Goal: Task Accomplishment & Management: Manage account settings

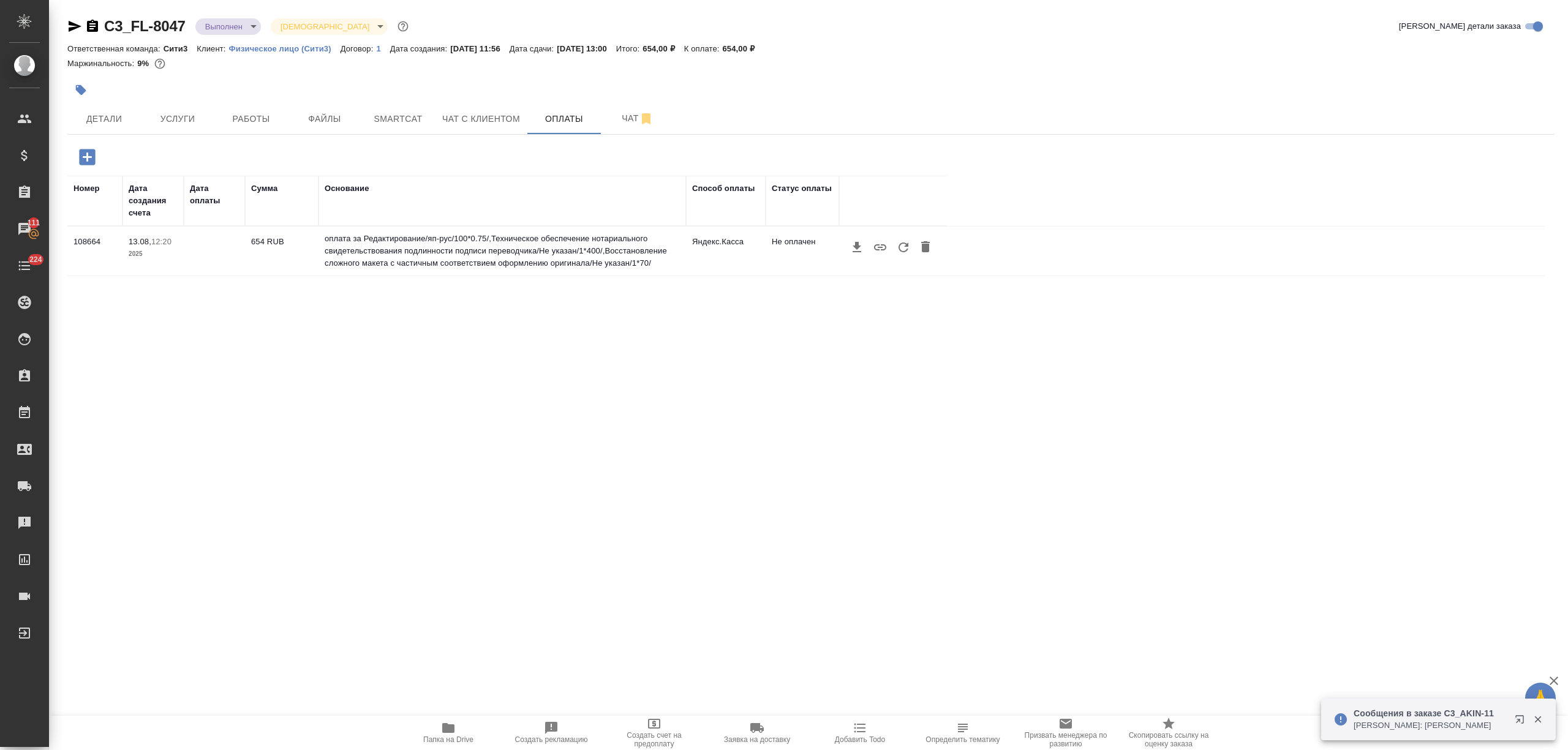
click at [897, 258] on div at bounding box center [892, 247] width 95 height 23
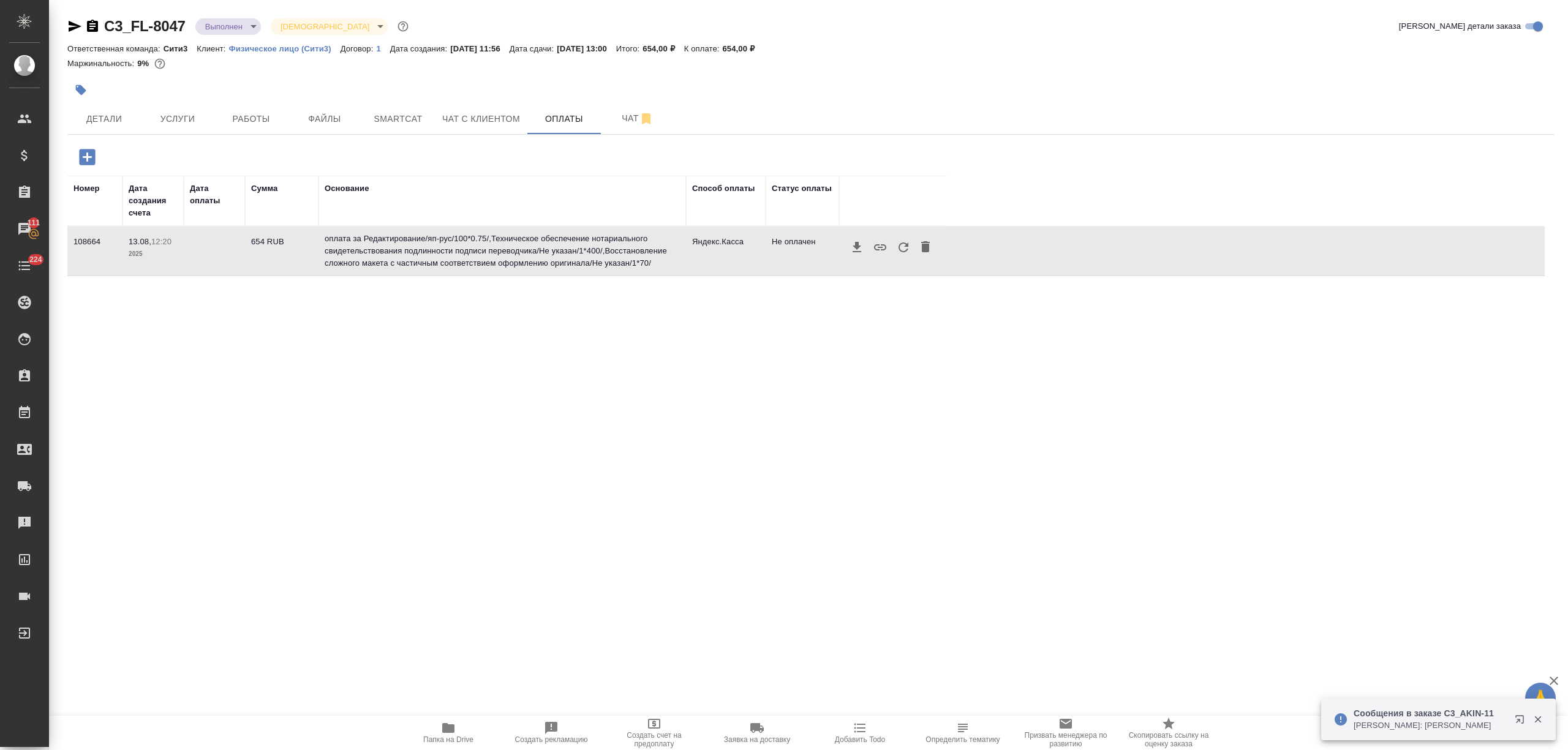
click at [900, 250] on icon "button" at bounding box center [903, 246] width 14 height 14
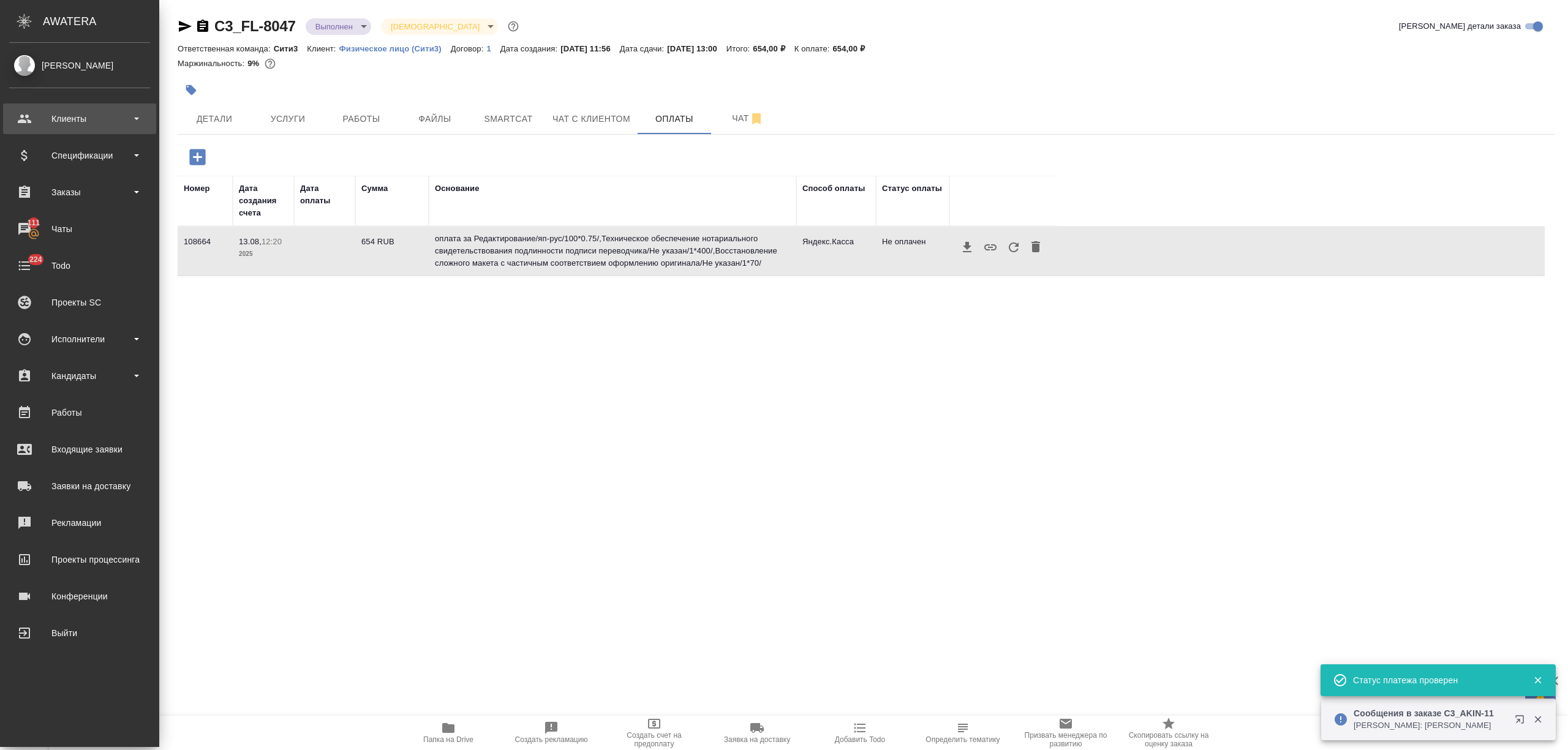
click at [84, 118] on div "Клиенты" at bounding box center [79, 118] width 140 height 18
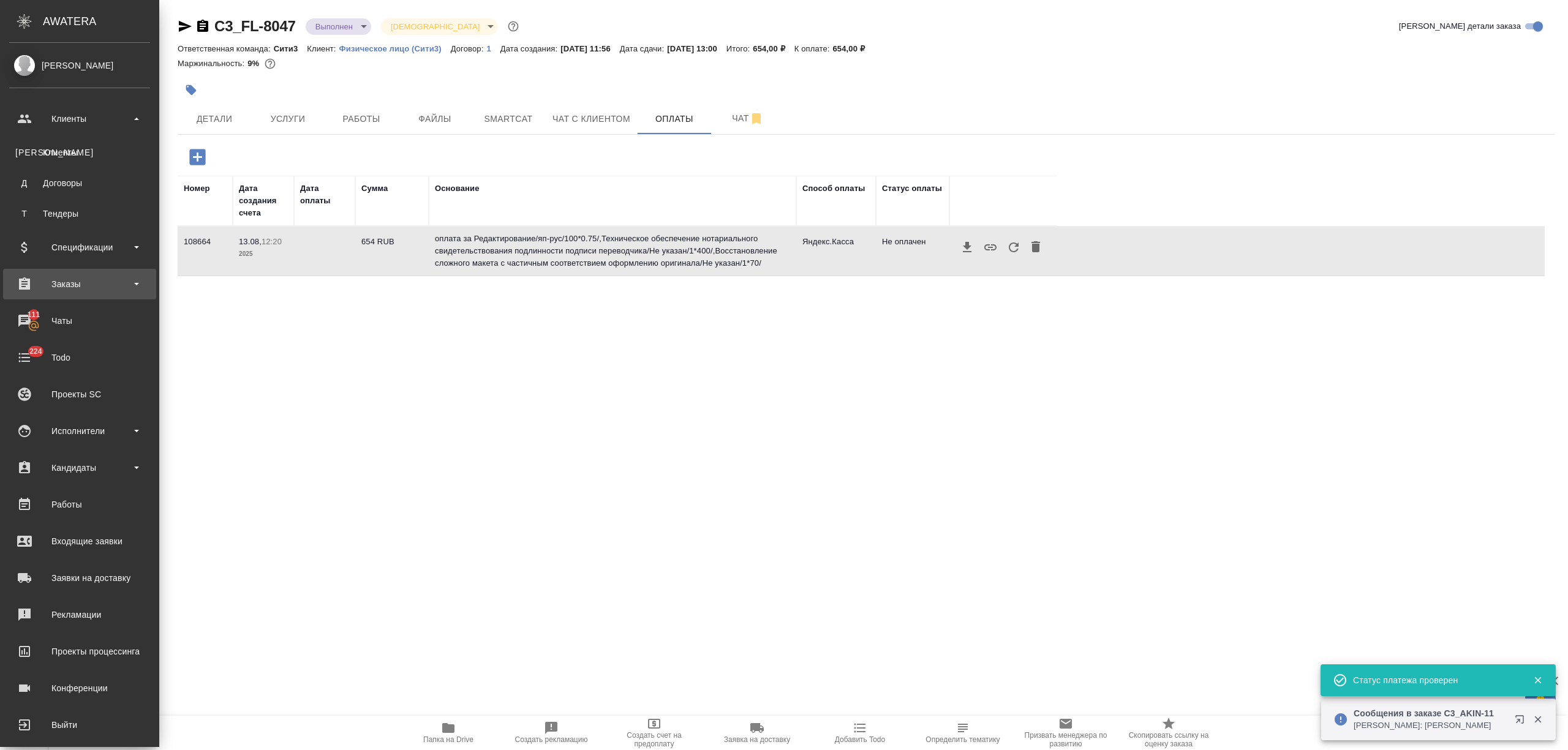
click at [95, 283] on div "Заказы" at bounding box center [79, 284] width 140 height 18
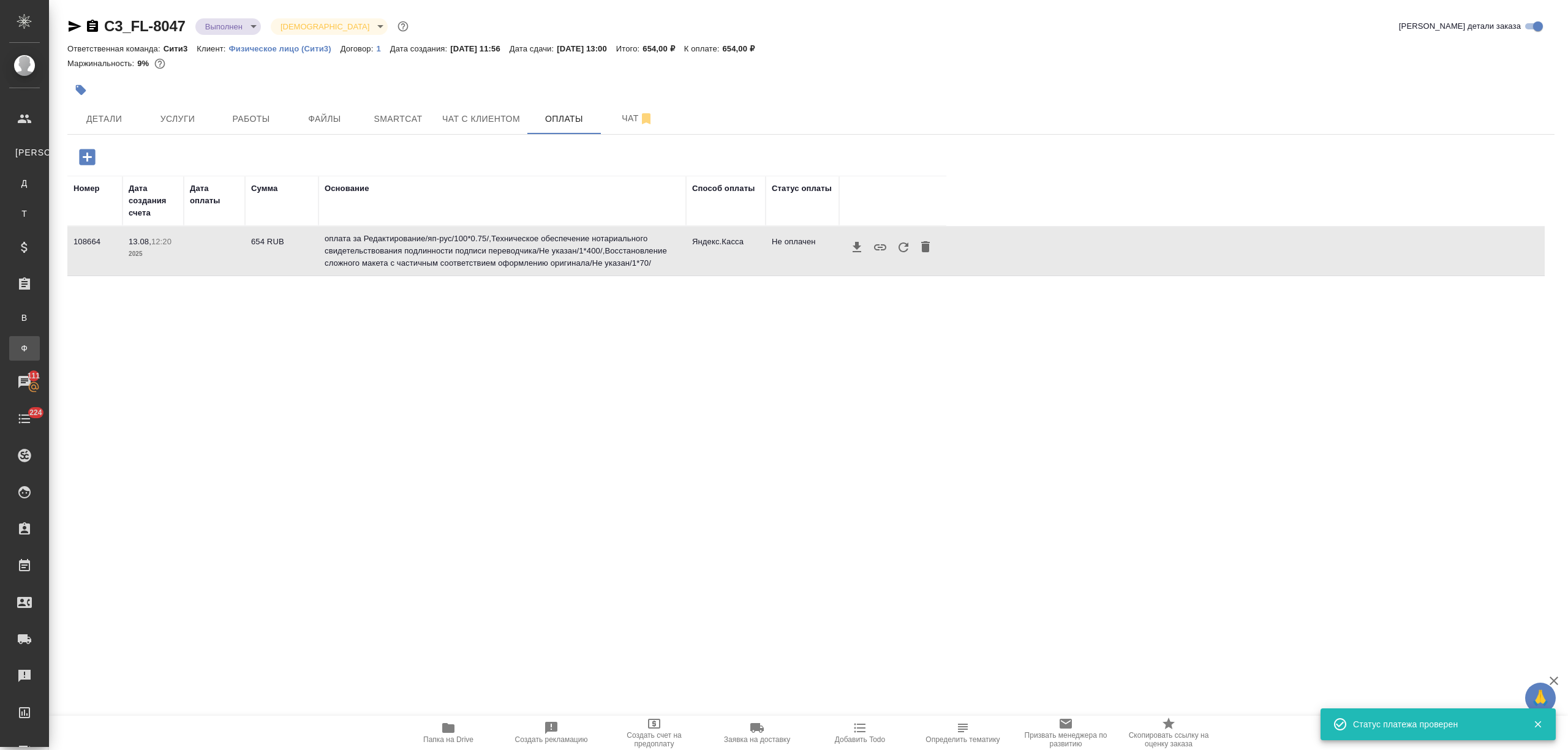
click at [18, 354] on div "Заказы физ. лиц" at bounding box center [9, 348] width 18 height 12
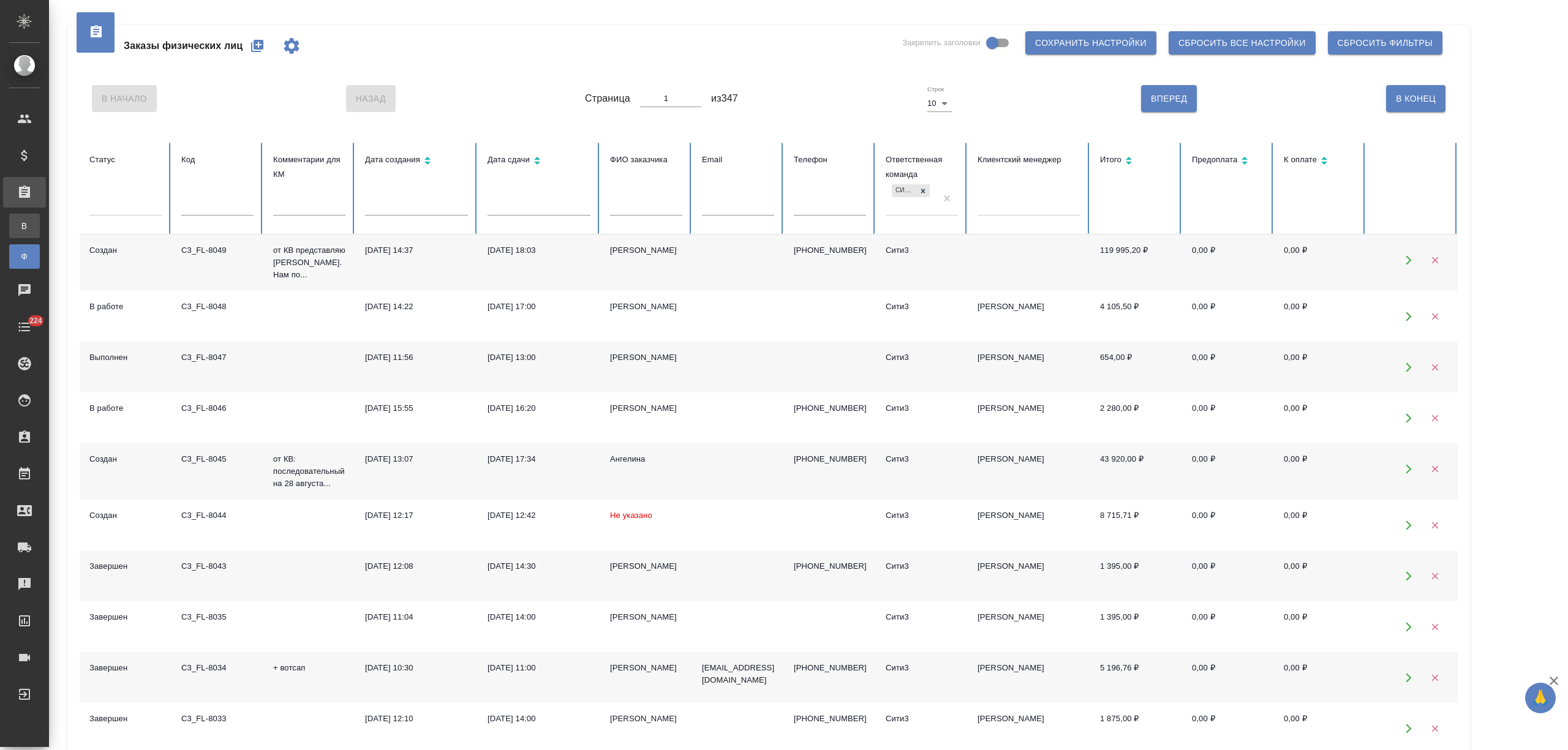
click at [18, 222] on div "Все заказы" at bounding box center [9, 225] width 18 height 12
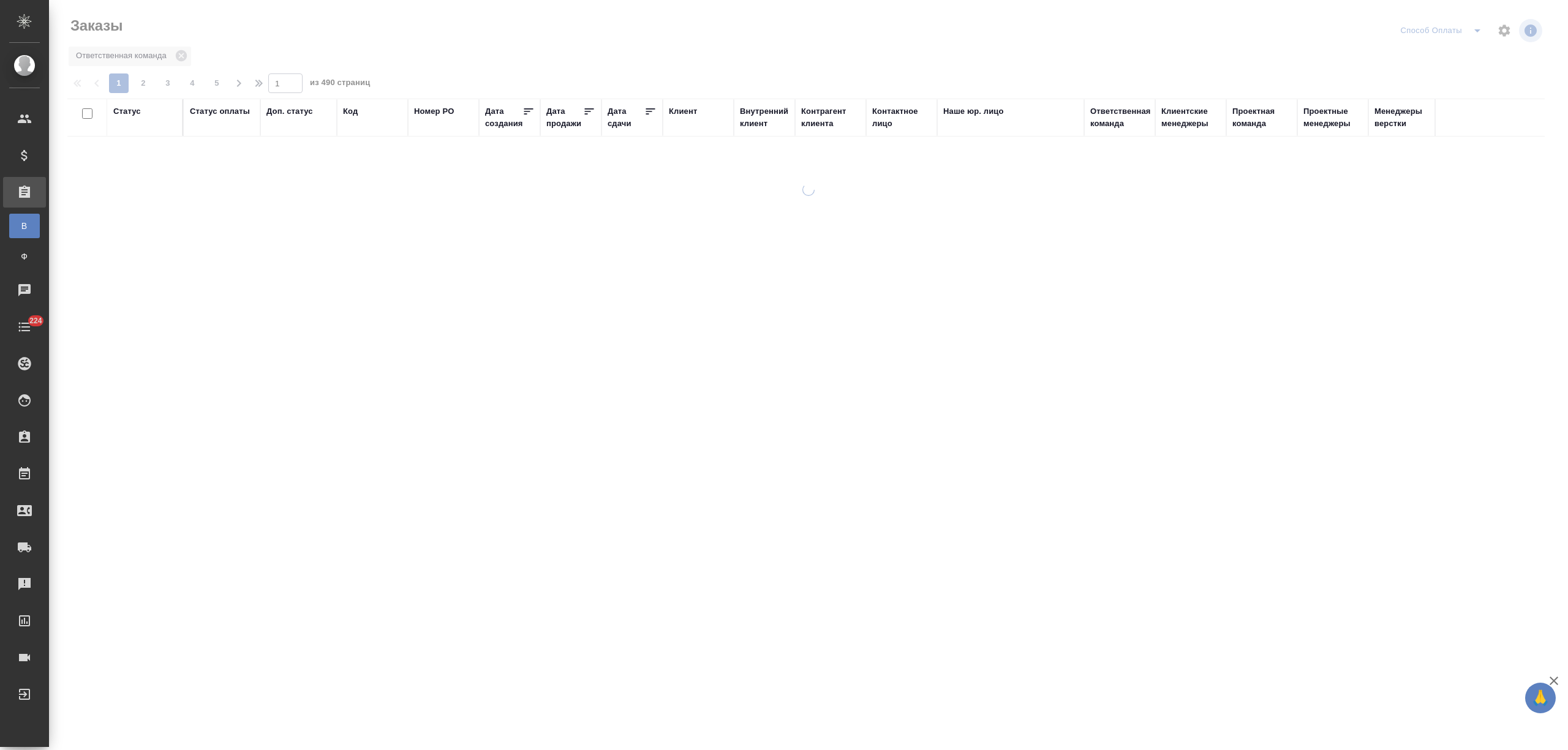
click at [612, 126] on div "Дата сдачи" at bounding box center [626, 118] width 36 height 25
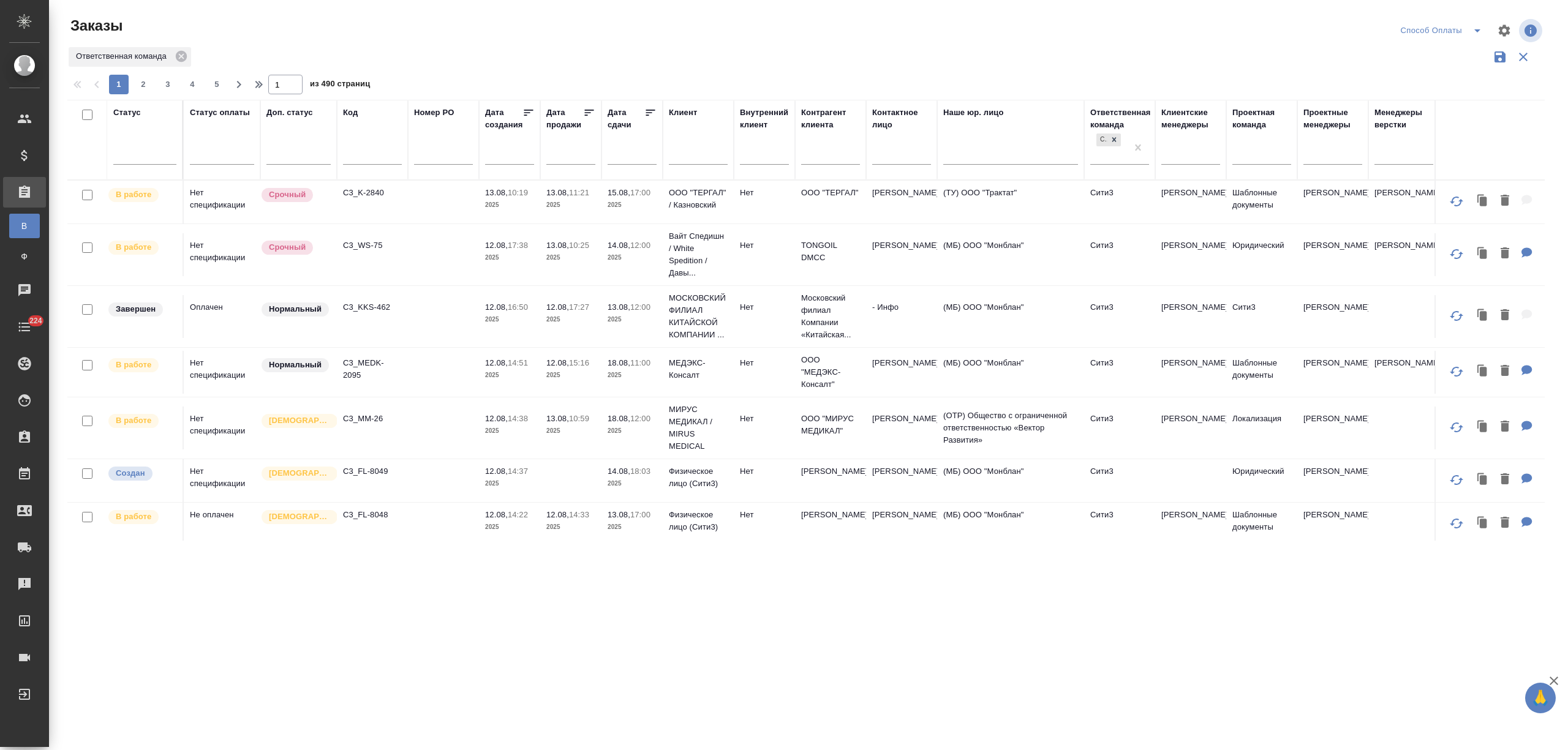
click at [610, 158] on div at bounding box center [632, 154] width 49 height 20
click at [677, 268] on span "13" at bounding box center [676, 265] width 27 height 24
type div "[DATE]T21:00:00.000Z"
click at [699, 264] on span "14" at bounding box center [702, 265] width 27 height 24
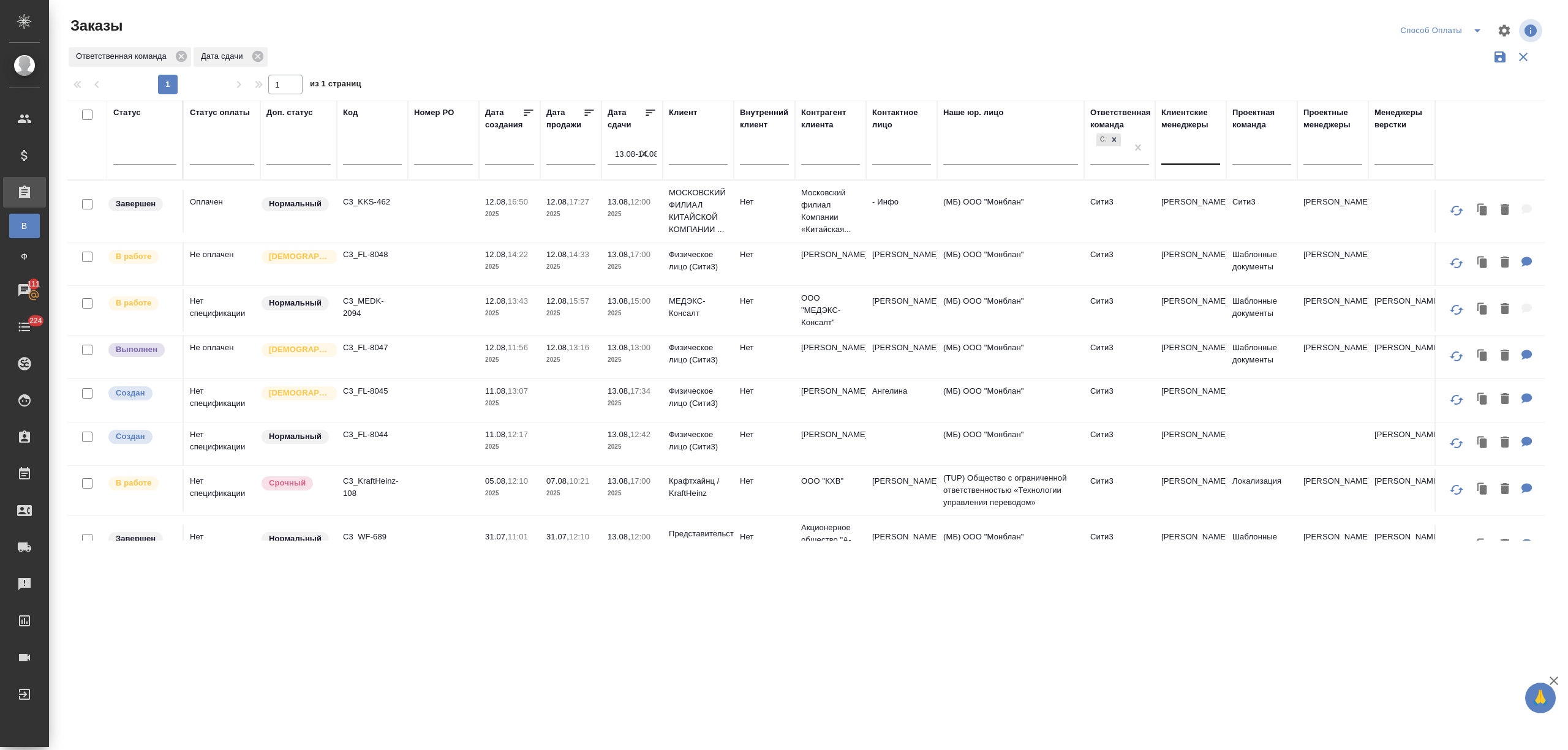
click at [1173, 155] on div at bounding box center [1191, 152] width 59 height 18
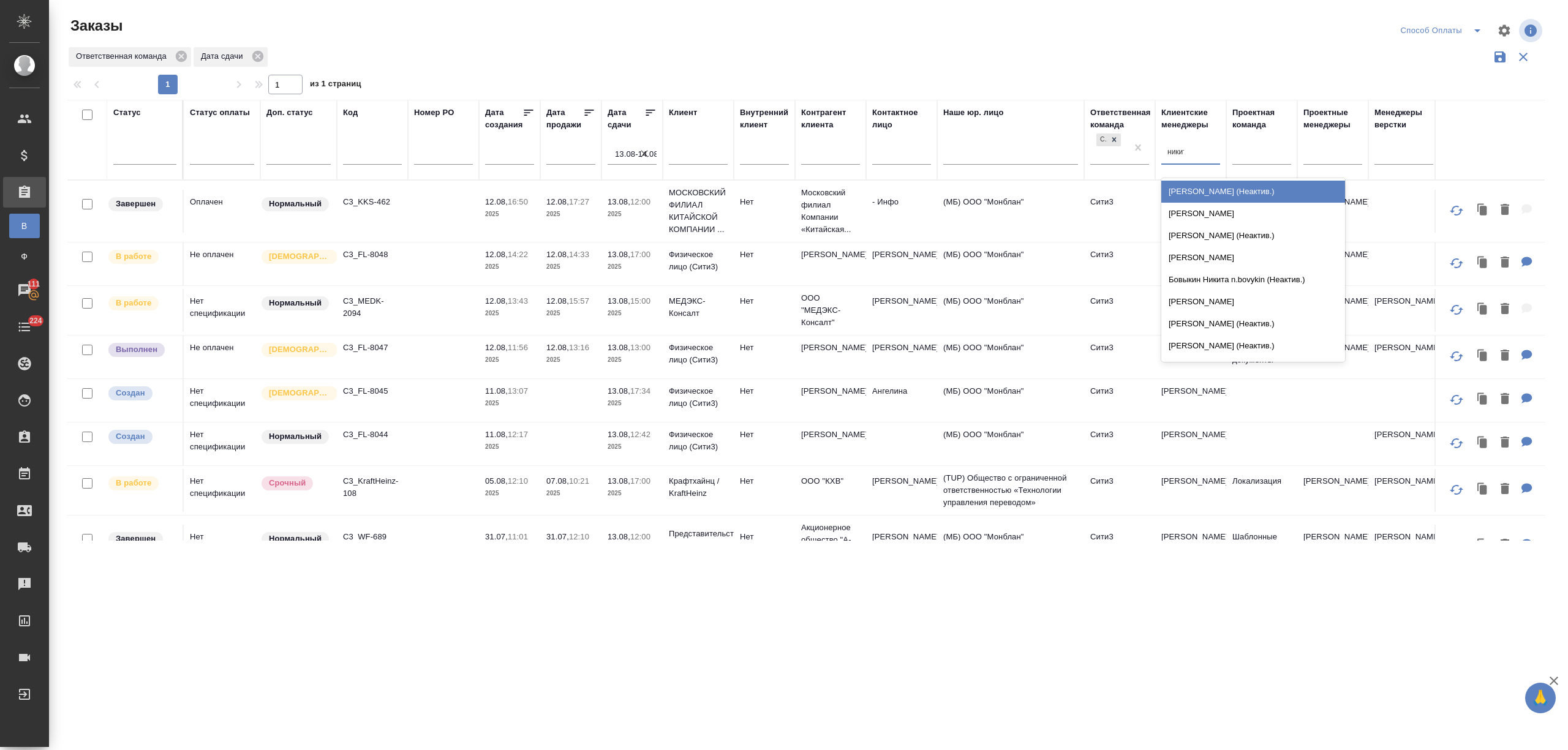
type input "никити"
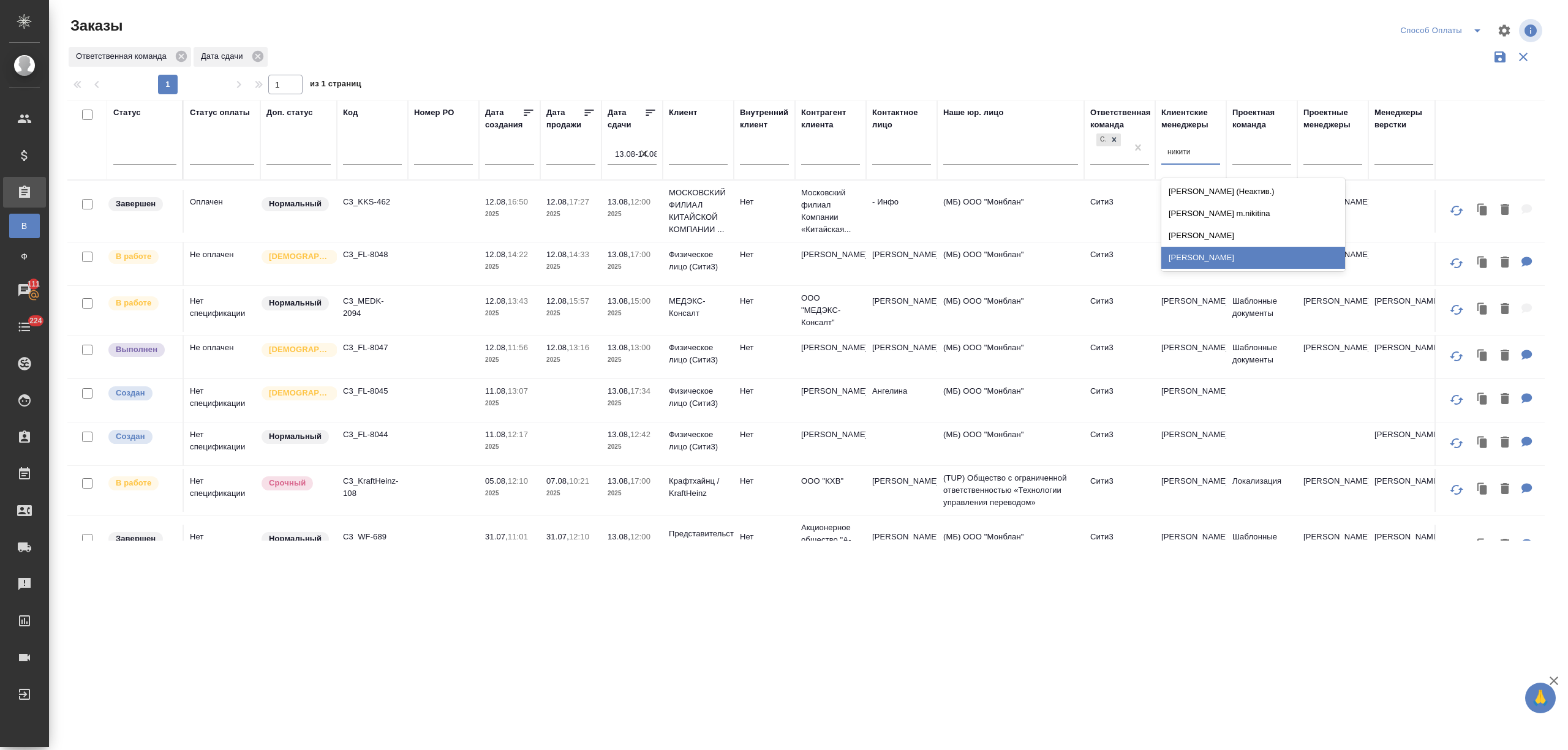
click at [1211, 255] on div "[PERSON_NAME]" at bounding box center [1253, 257] width 183 height 22
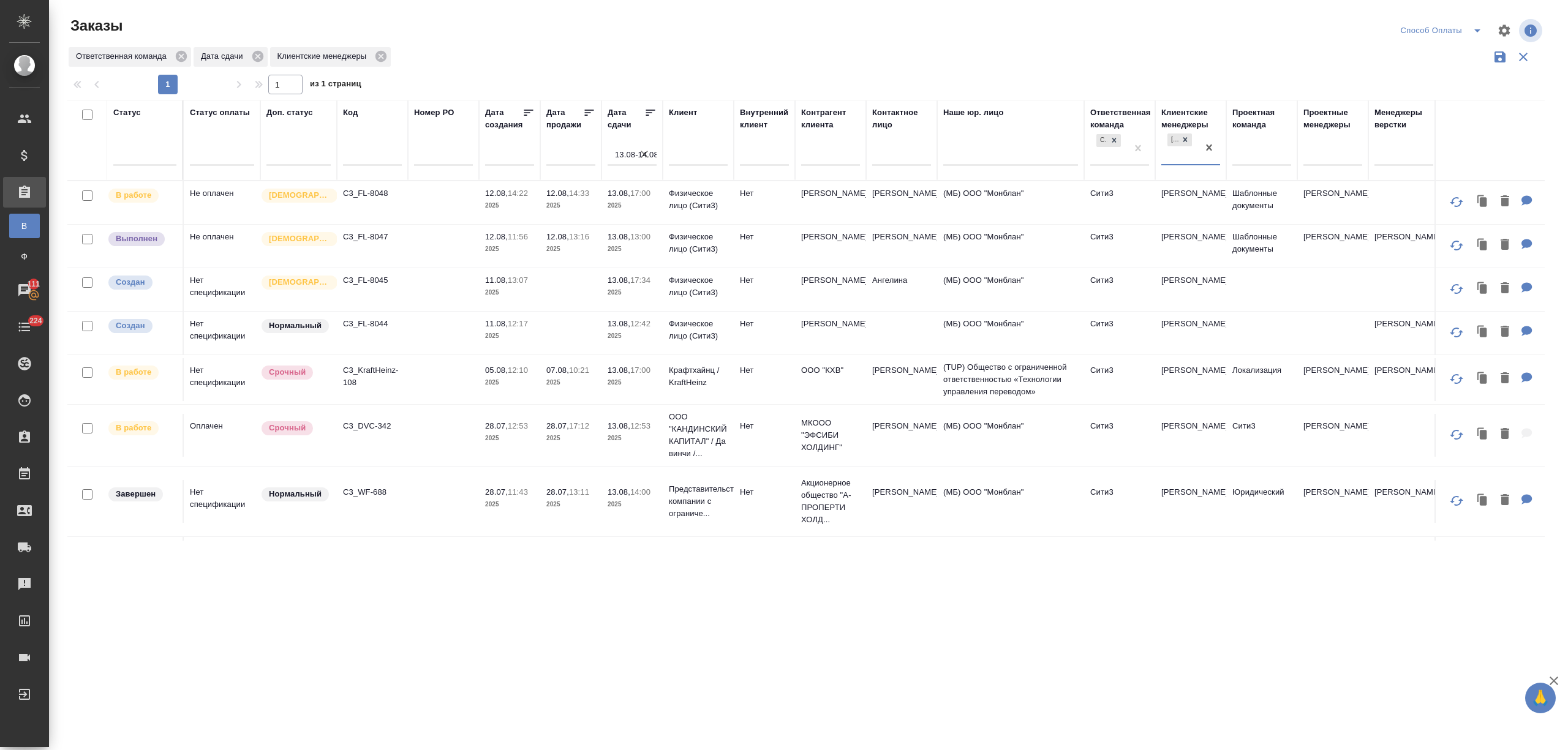
click at [365, 194] on p "C3_FL-8048" at bounding box center [373, 193] width 59 height 12
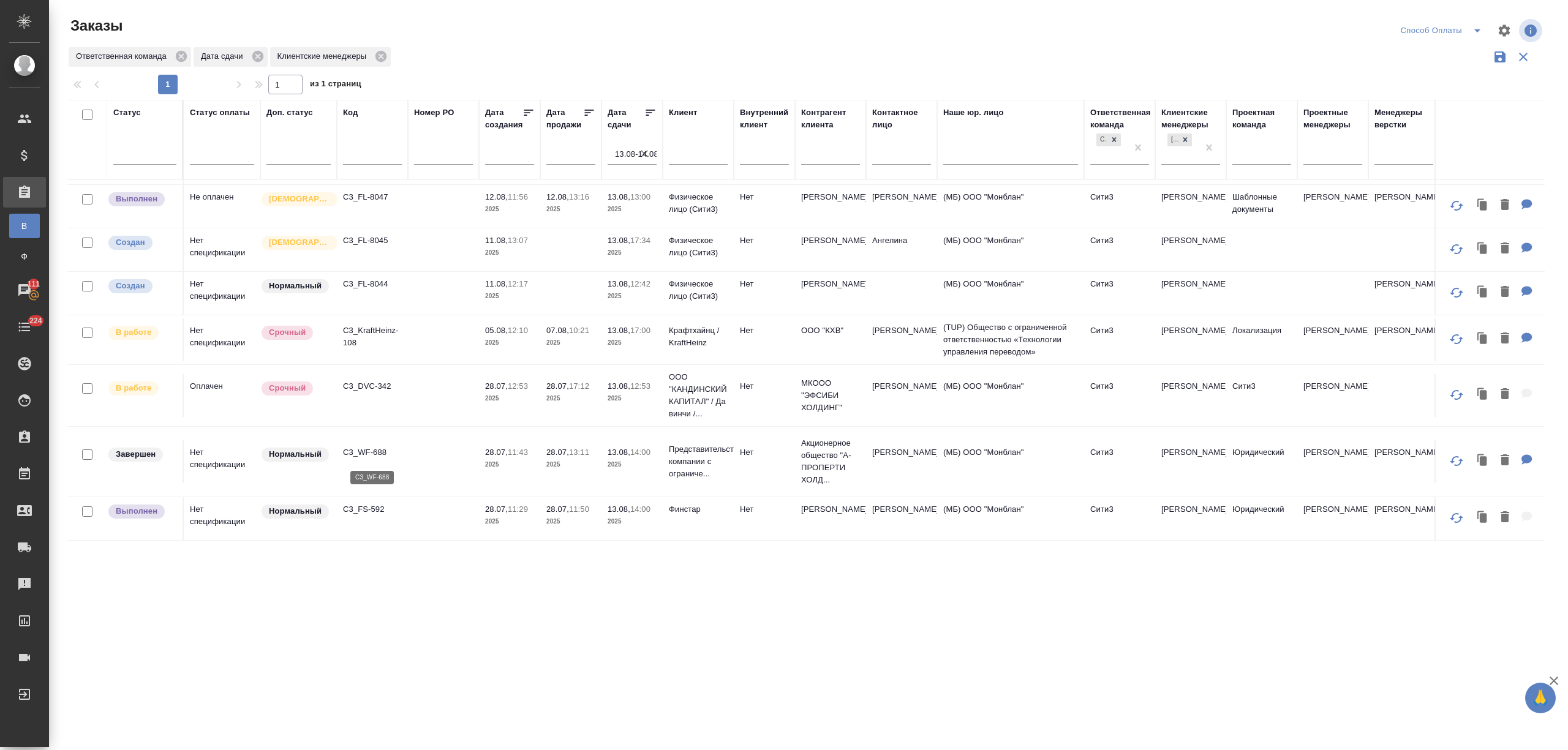
scroll to position [78, 0]
click at [360, 504] on p "C3_FS-592" at bounding box center [373, 509] width 59 height 12
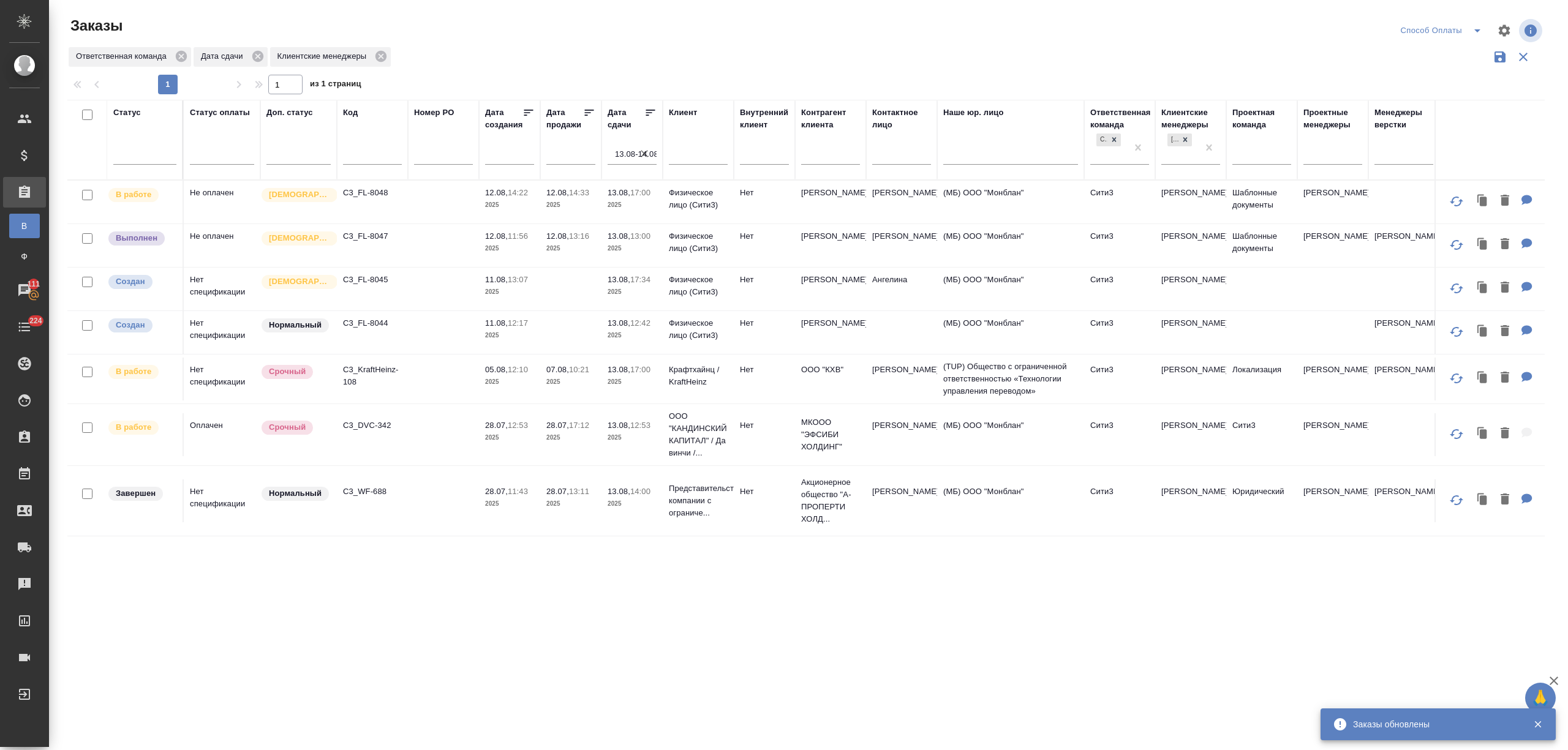
scroll to position [0, 0]
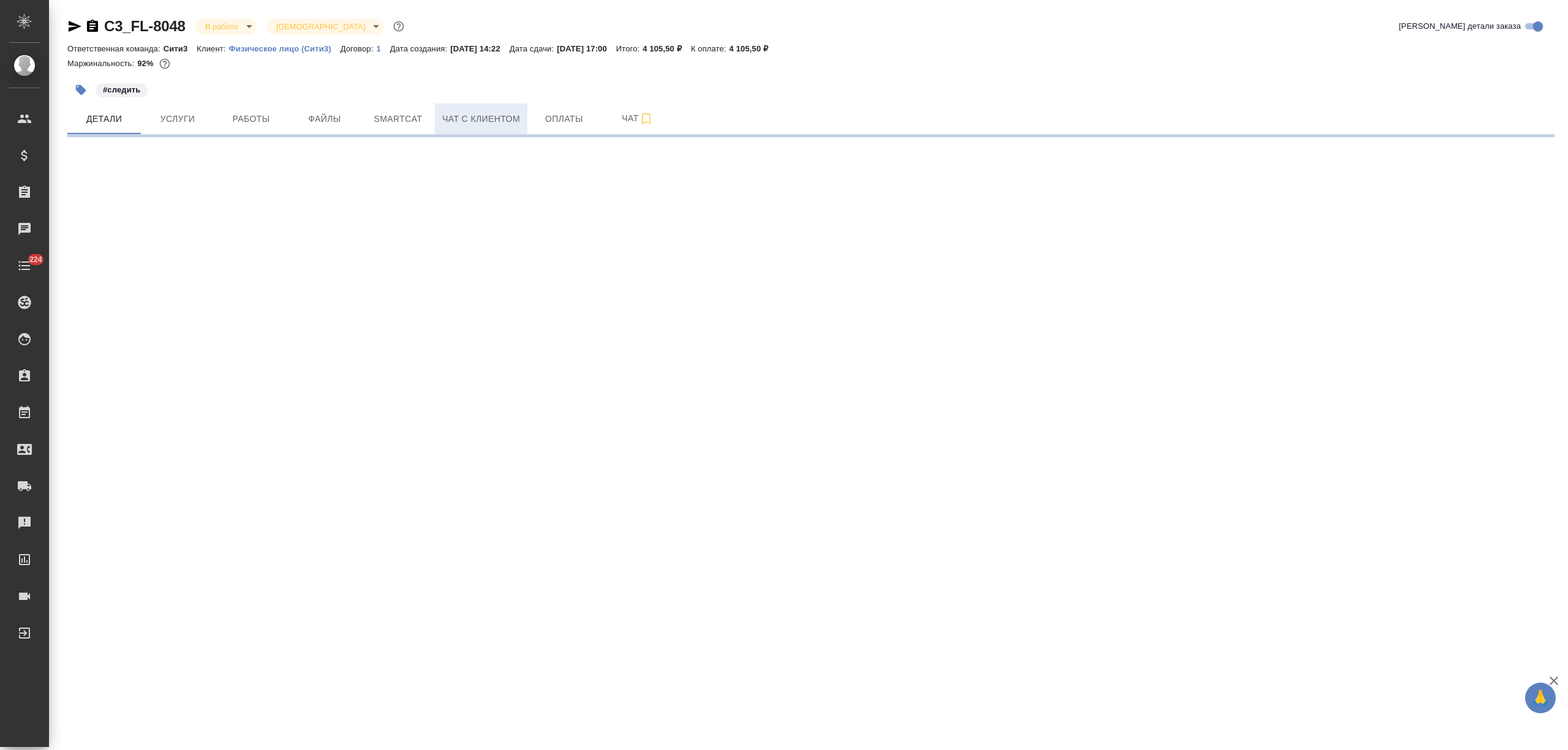
click at [482, 120] on span "Чат с клиентом" at bounding box center [481, 119] width 77 height 15
click at [549, 122] on span "Оплаты" at bounding box center [565, 119] width 59 height 15
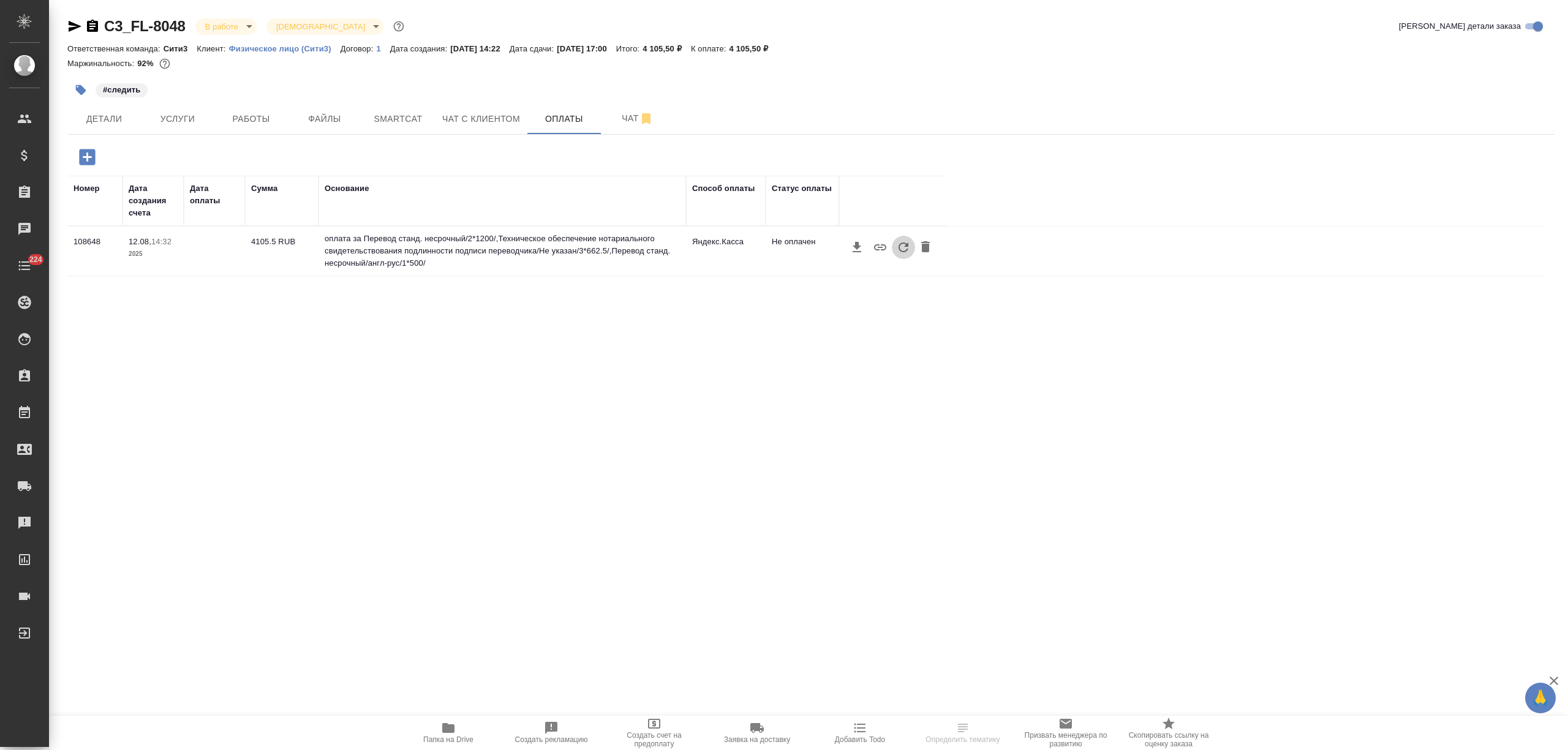
click at [895, 251] on button "button" at bounding box center [903, 247] width 23 height 23
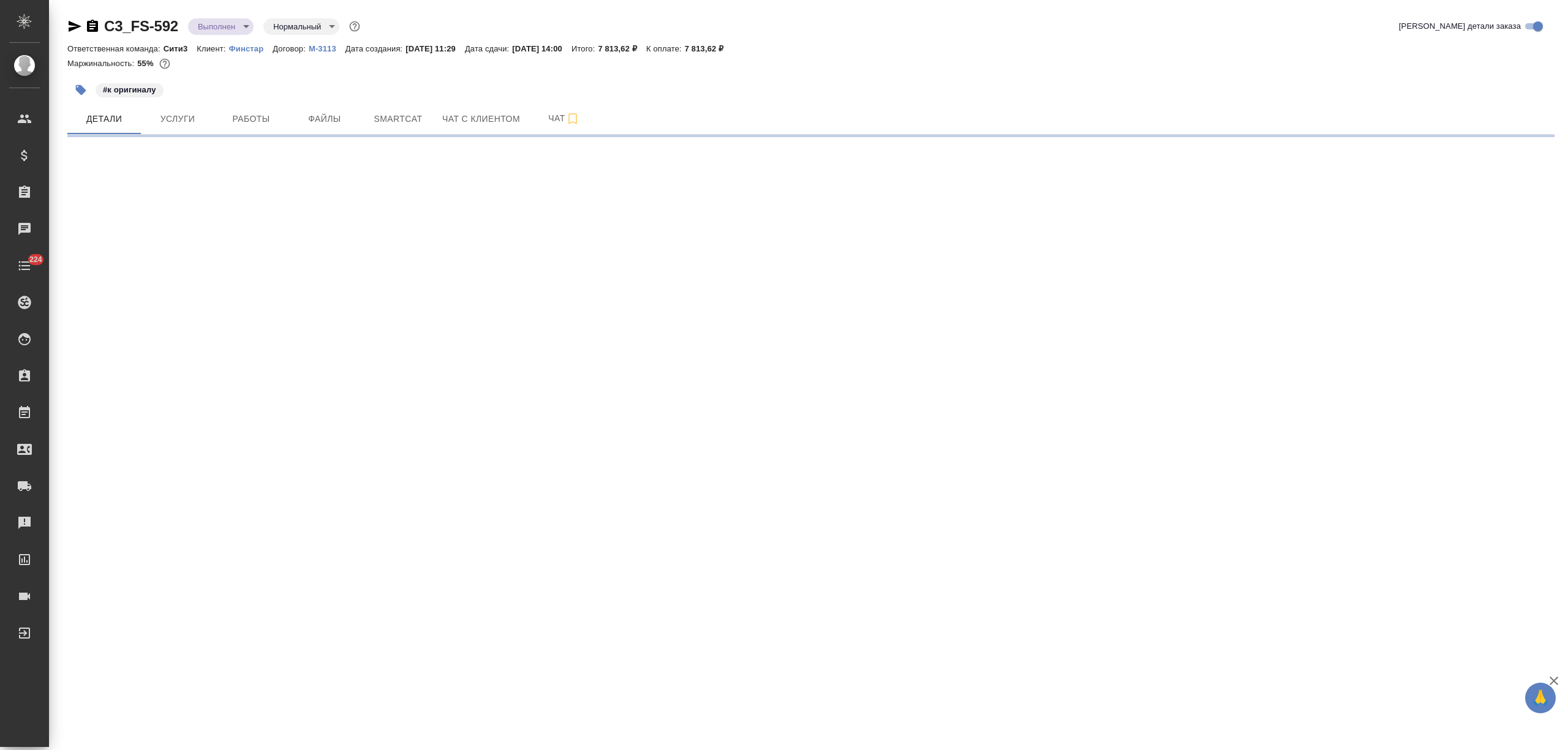
select select "RU"
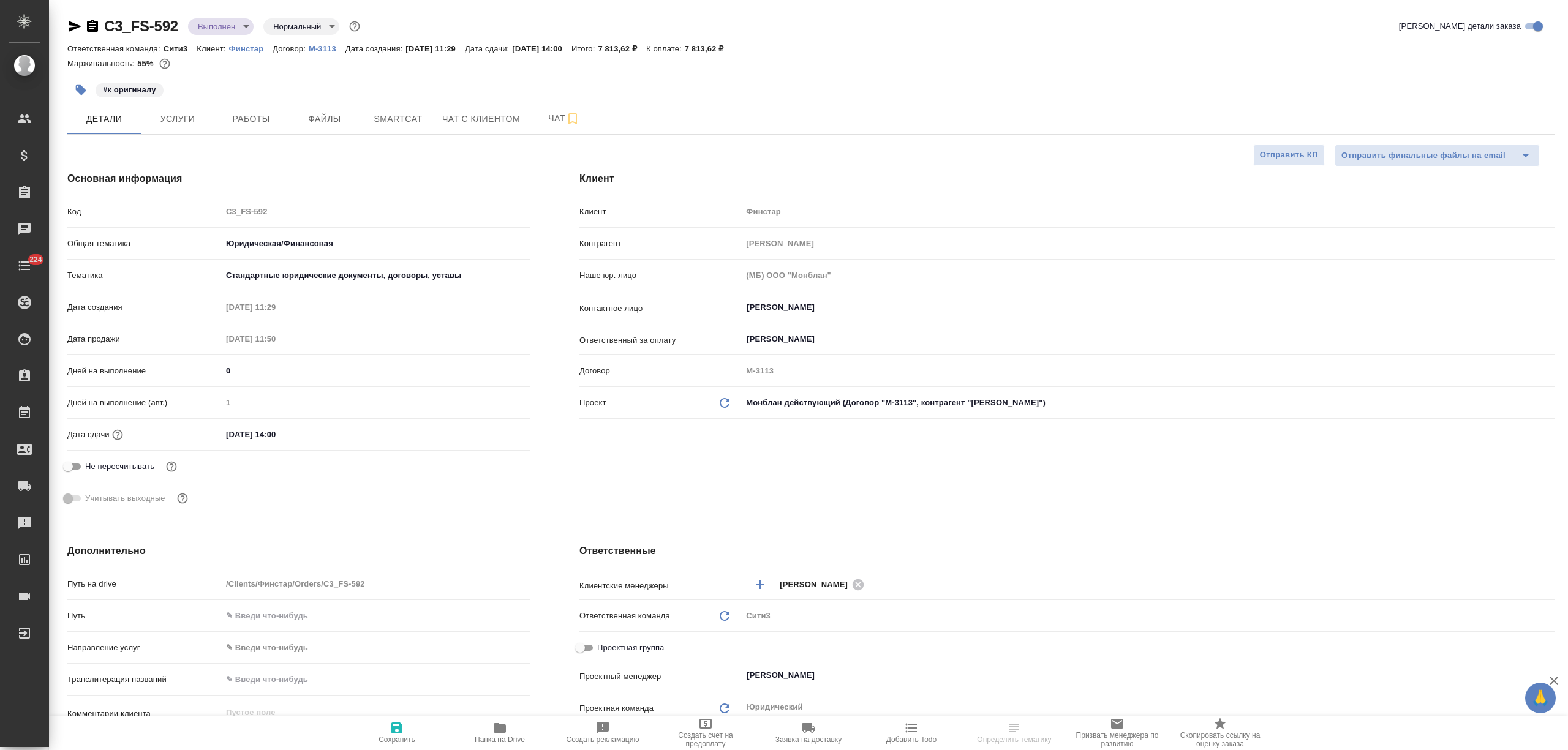
type textarea "x"
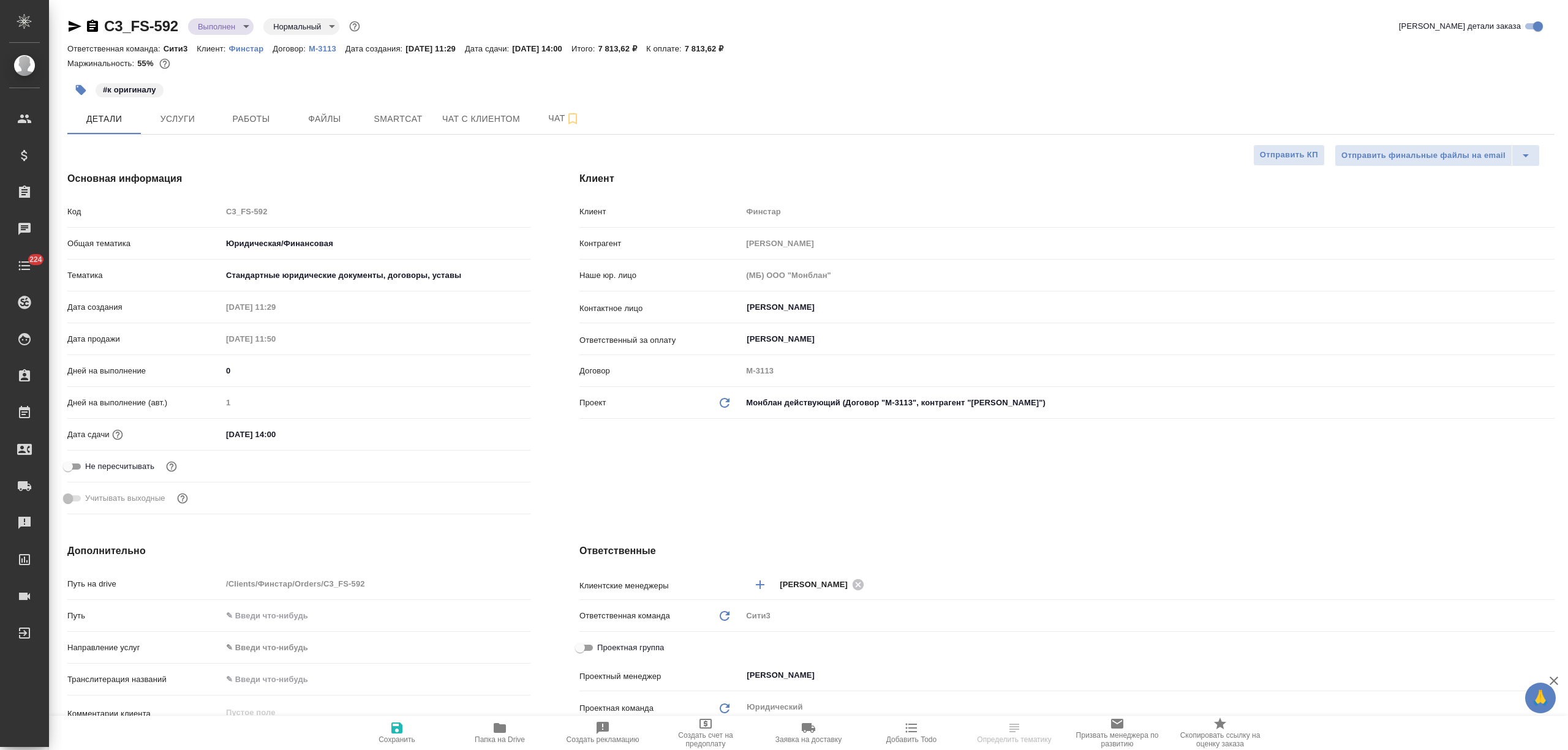
type textarea "x"
click at [250, 422] on div "Дней на выполнение (авт.) 1" at bounding box center [299, 407] width 463 height 32
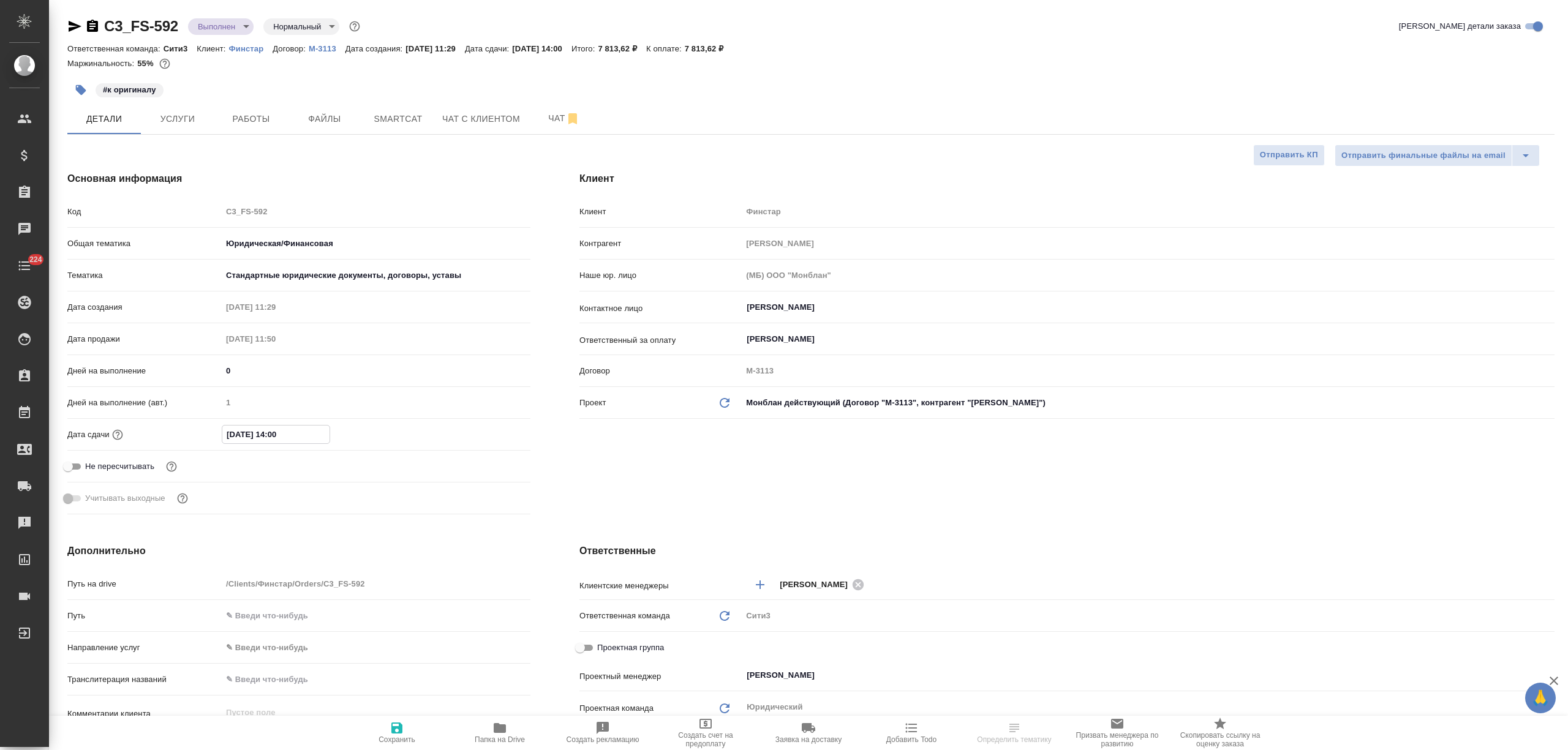
drag, startPoint x: 236, startPoint y: 430, endPoint x: 227, endPoint y: 434, distance: 9.8
click at [227, 434] on input "13.08.2025 14:00" at bounding box center [276, 434] width 107 height 18
type input "10.82.0251 40:0_"
type textarea "x"
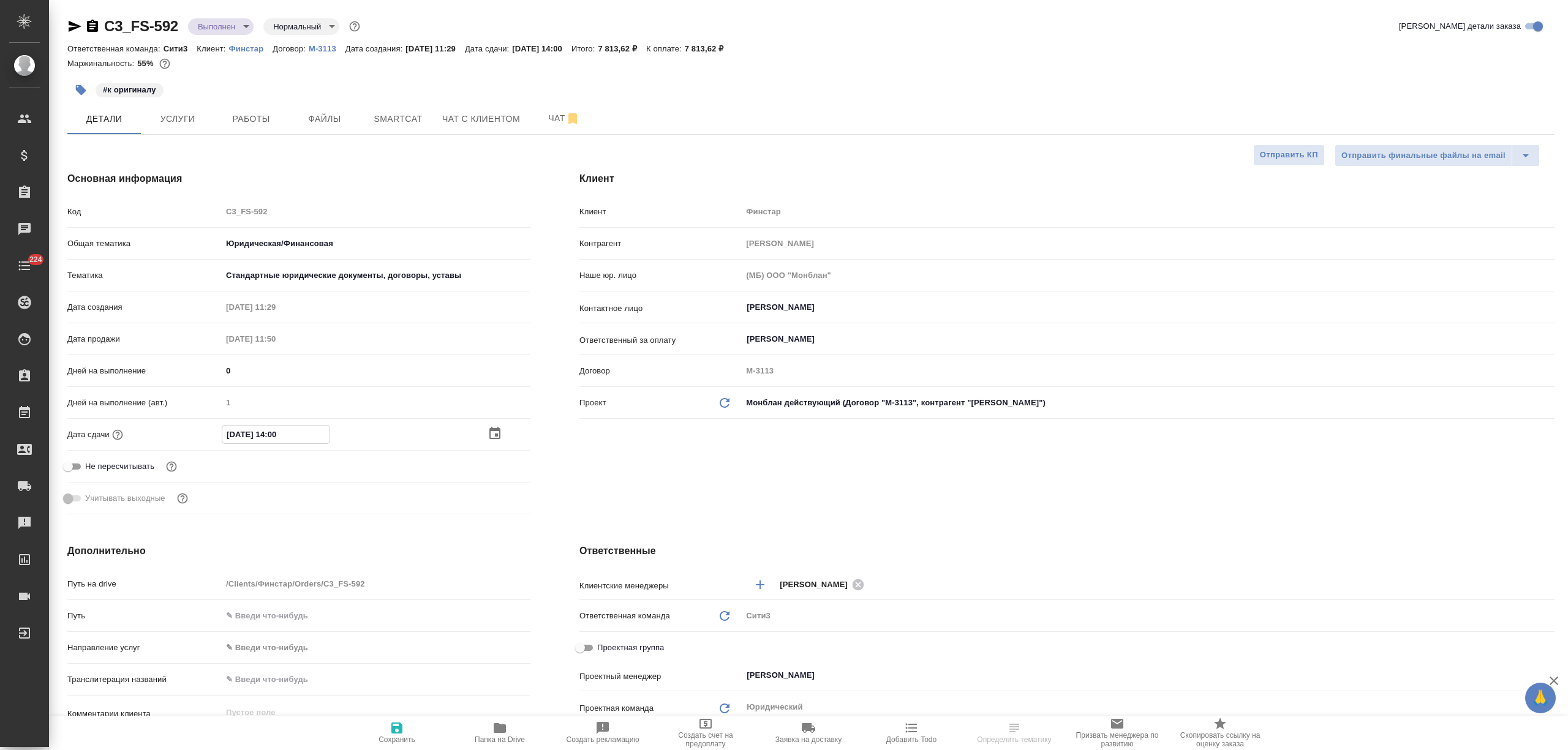
type textarea "x"
type input "15.08.2025 14:00"
type textarea "x"
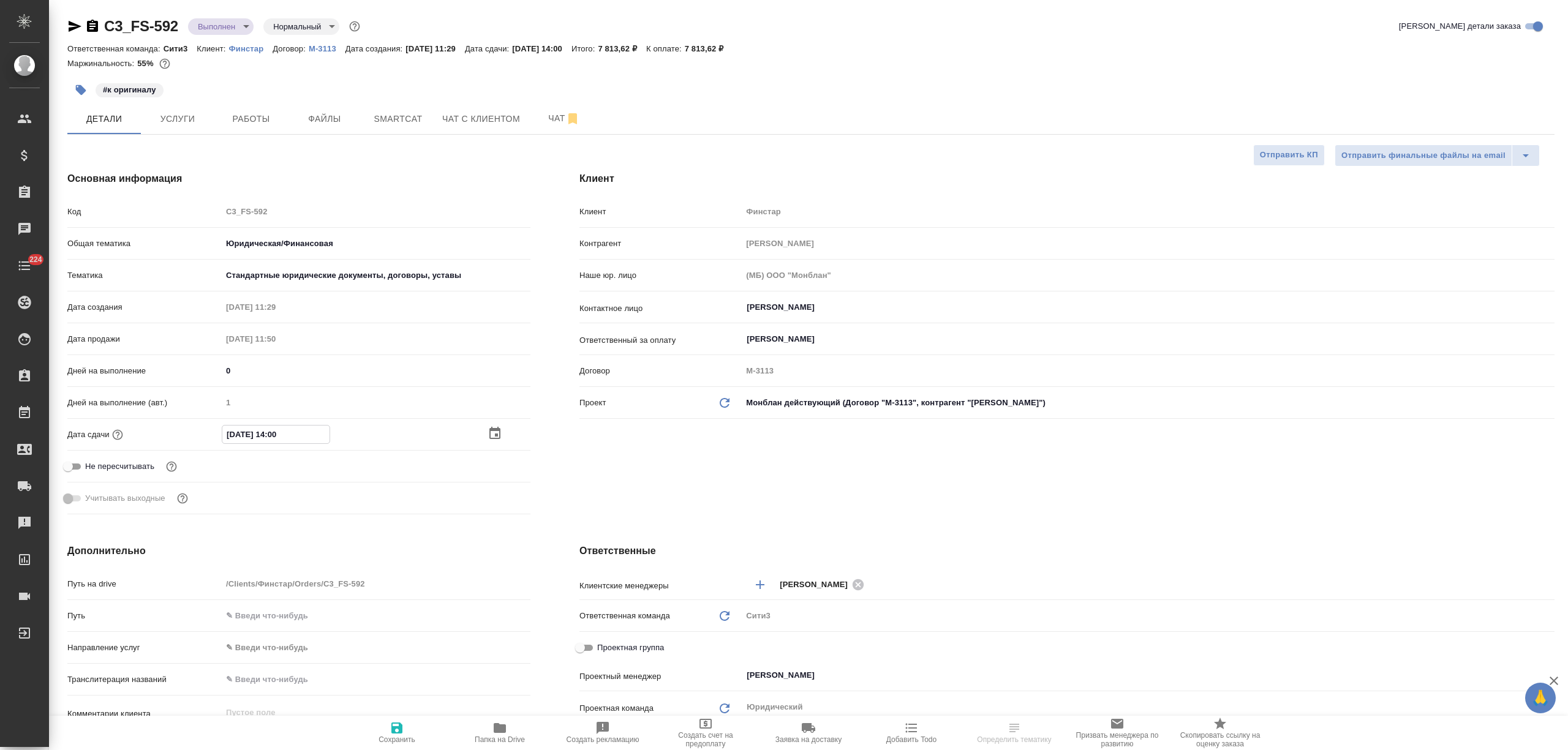
type input "15.08.2025 14:00"
click at [410, 726] on span "Сохранить" at bounding box center [397, 732] width 88 height 23
type textarea "x"
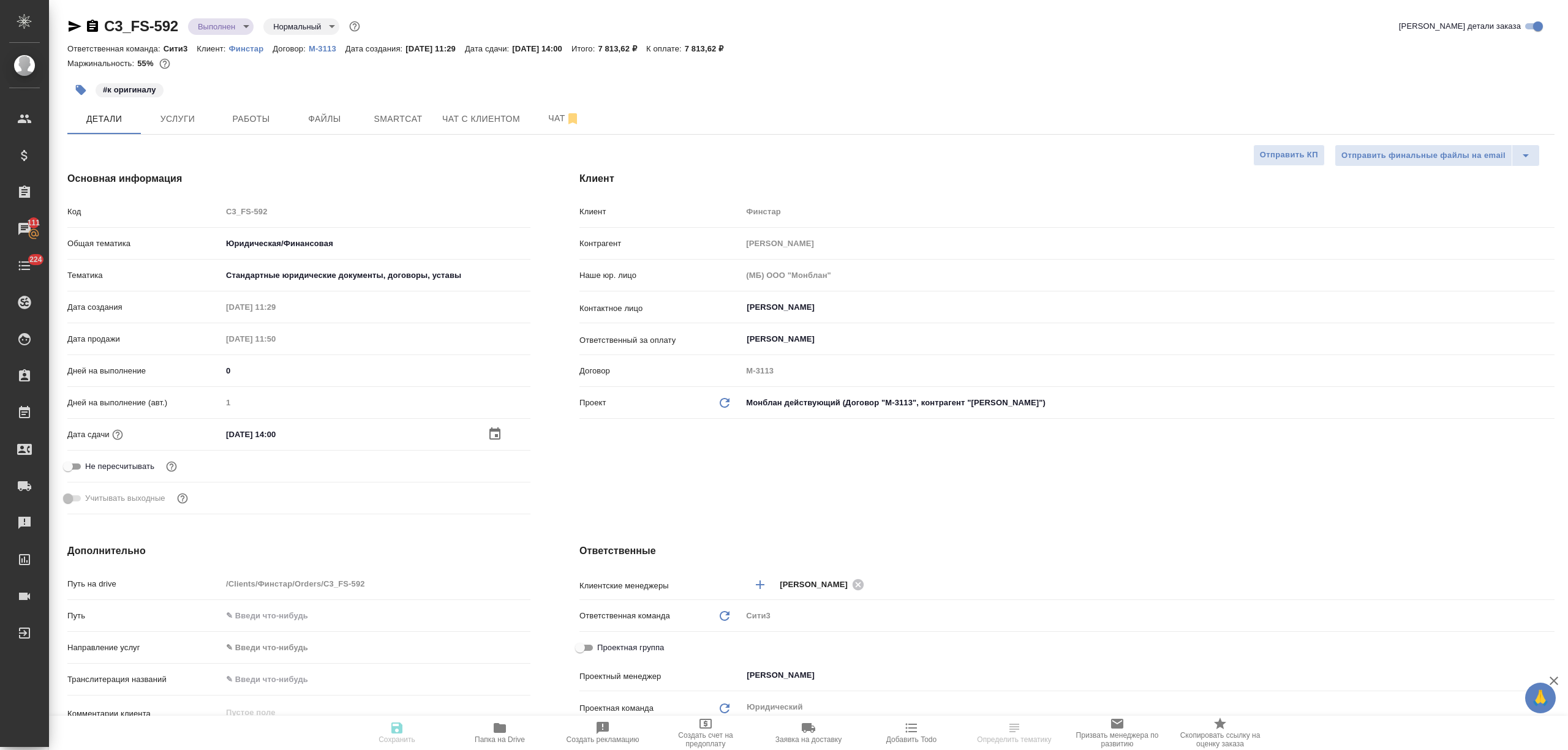
type textarea "x"
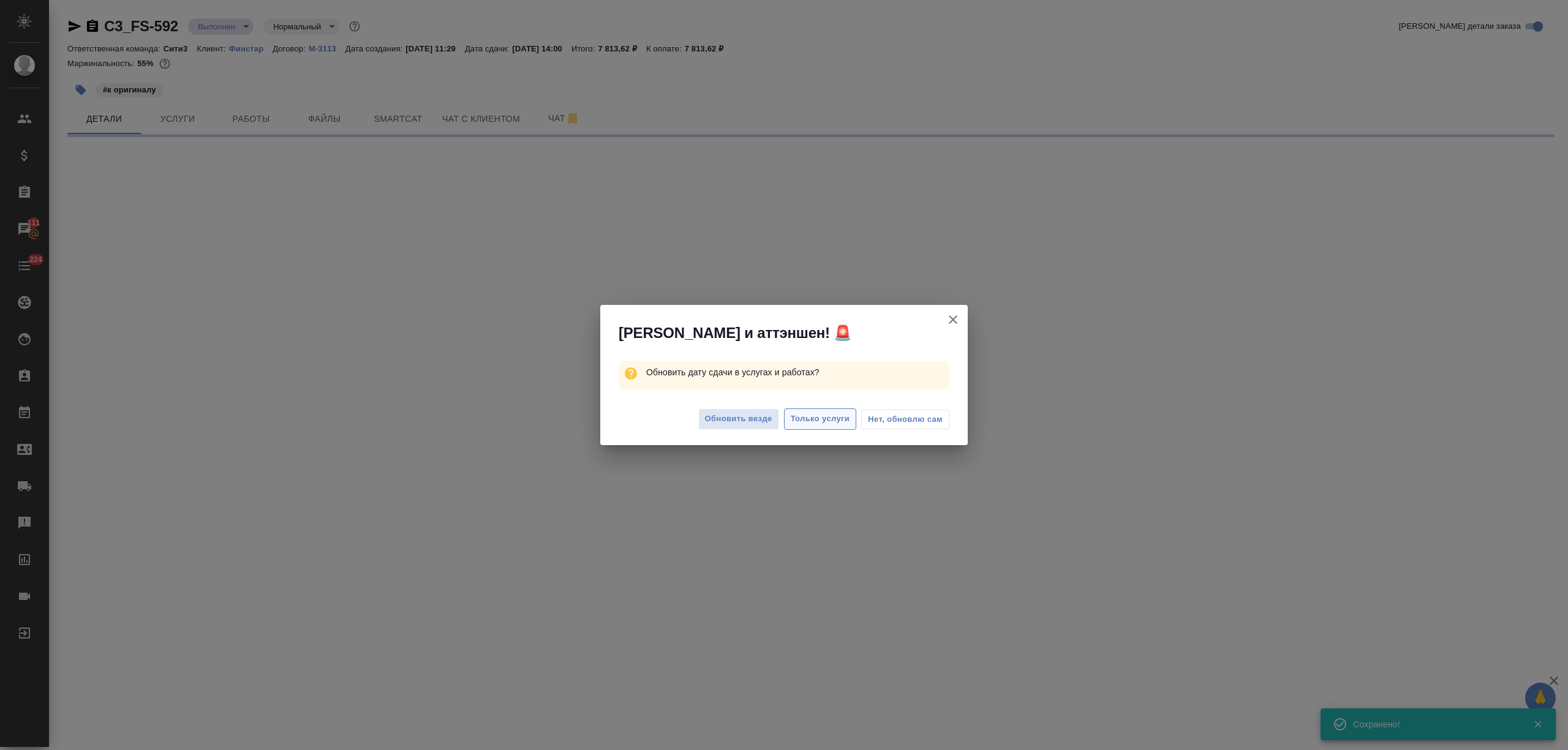
select select "RU"
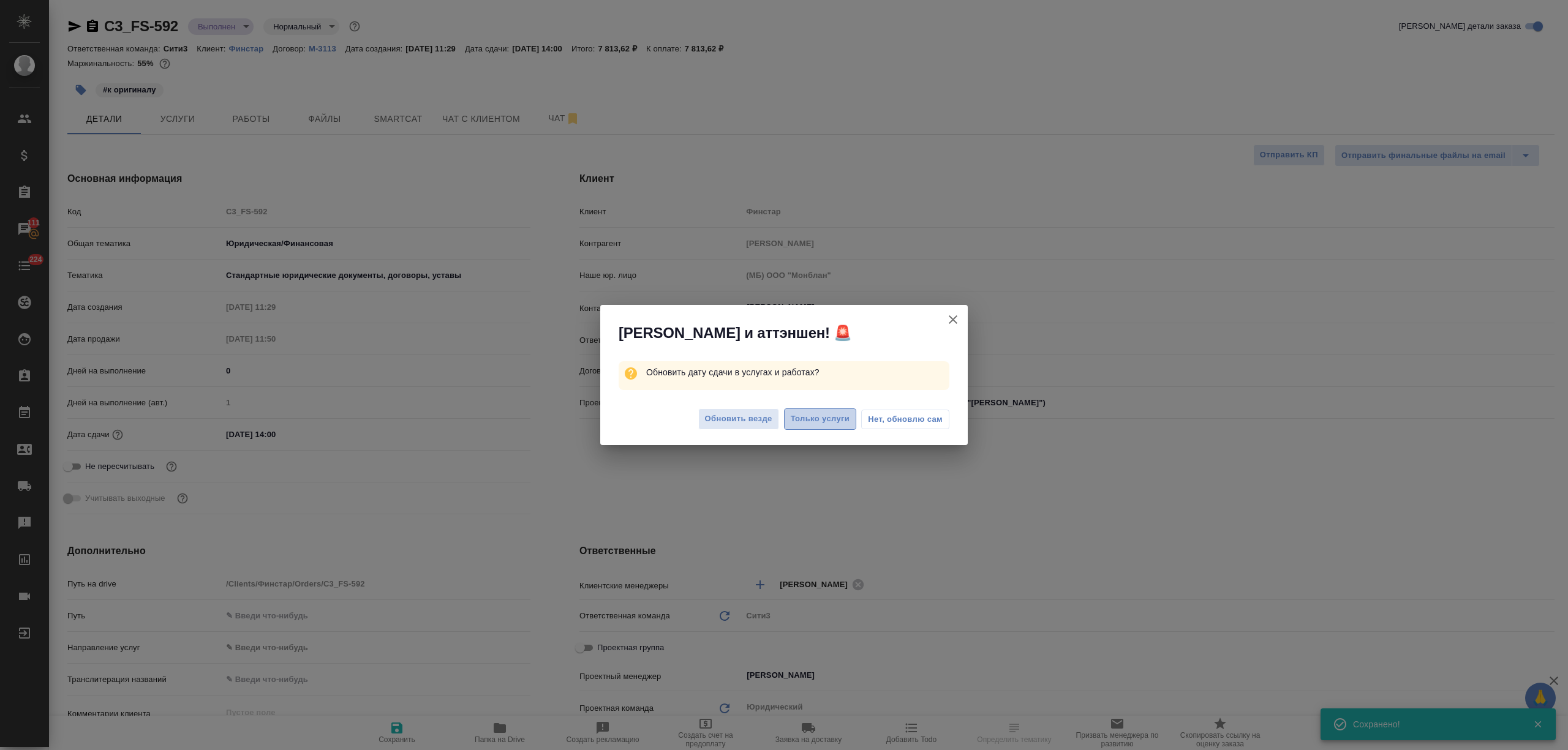
click at [794, 419] on span "Только услуги" at bounding box center [821, 418] width 59 height 14
type textarea "x"
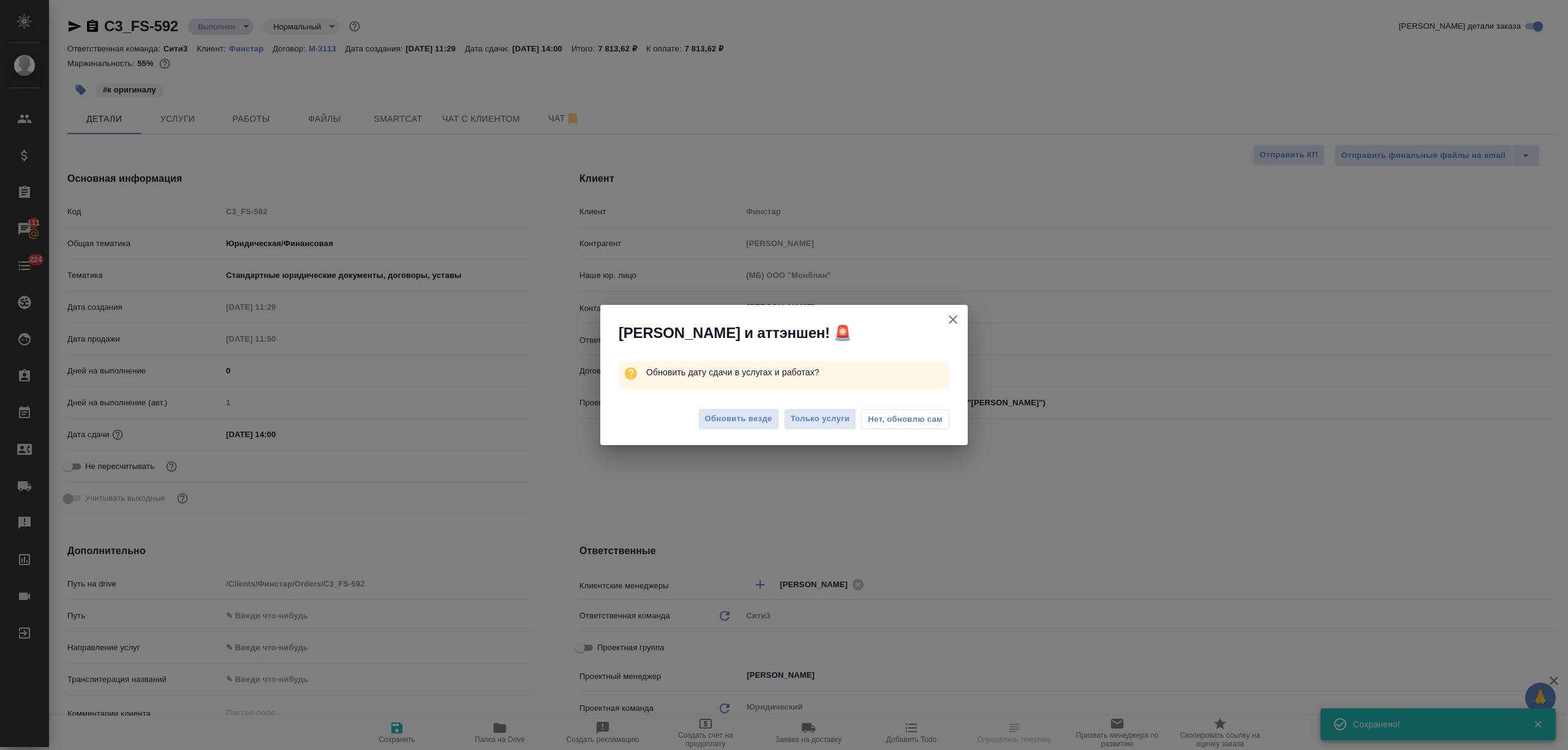
type textarea "x"
